Goal: Information Seeking & Learning: Learn about a topic

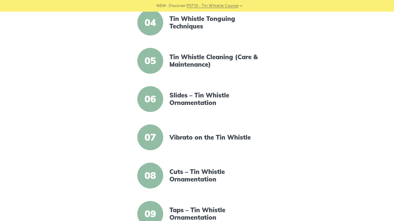
scroll to position [269, 0]
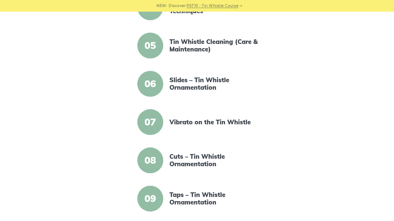
click at [152, 161] on span "08" at bounding box center [150, 161] width 26 height 26
click at [197, 157] on link "Cuts – Tin Whistle Ornamentation" at bounding box center [213, 160] width 89 height 15
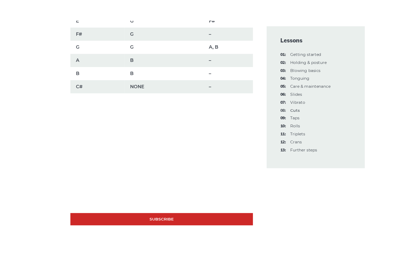
scroll to position [424, 0]
